Goal: Find specific page/section: Find specific page/section

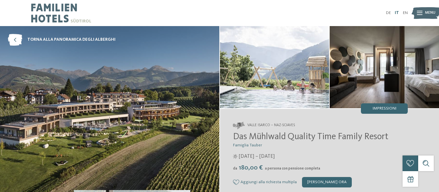
click at [397, 13] on link "IT" at bounding box center [397, 13] width 4 height 4
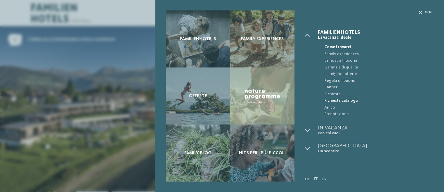
scroll to position [10, 0]
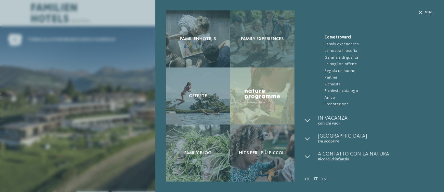
click at [259, 46] on div "Family experiences" at bounding box center [262, 38] width 64 height 57
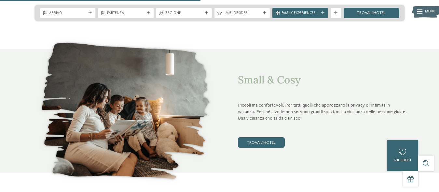
scroll to position [929, 0]
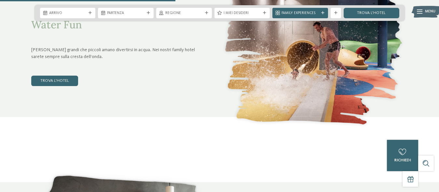
click at [59, 73] on div "Water Fun Sia grandi che piccoli amano divertirsi in acqua. Nei nostri family h…" at bounding box center [116, 52] width 170 height 106
click at [61, 84] on link "trova l’hotel" at bounding box center [54, 80] width 47 height 10
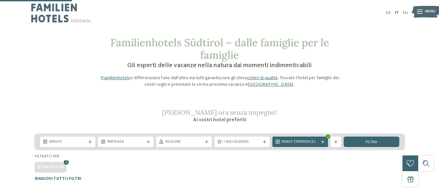
scroll to position [161, 0]
